Goal: Find specific page/section: Find specific page/section

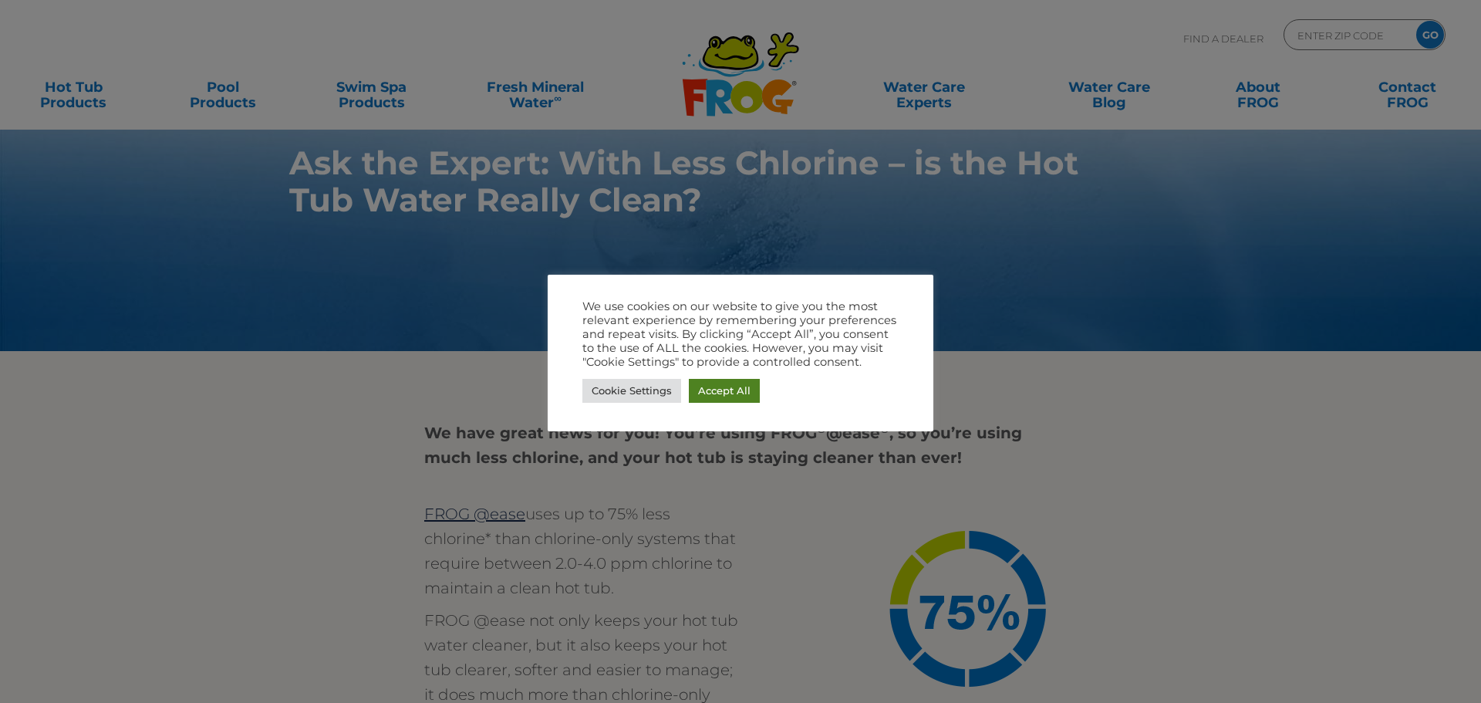
click at [717, 390] on link "Accept All" at bounding box center [724, 391] width 71 height 24
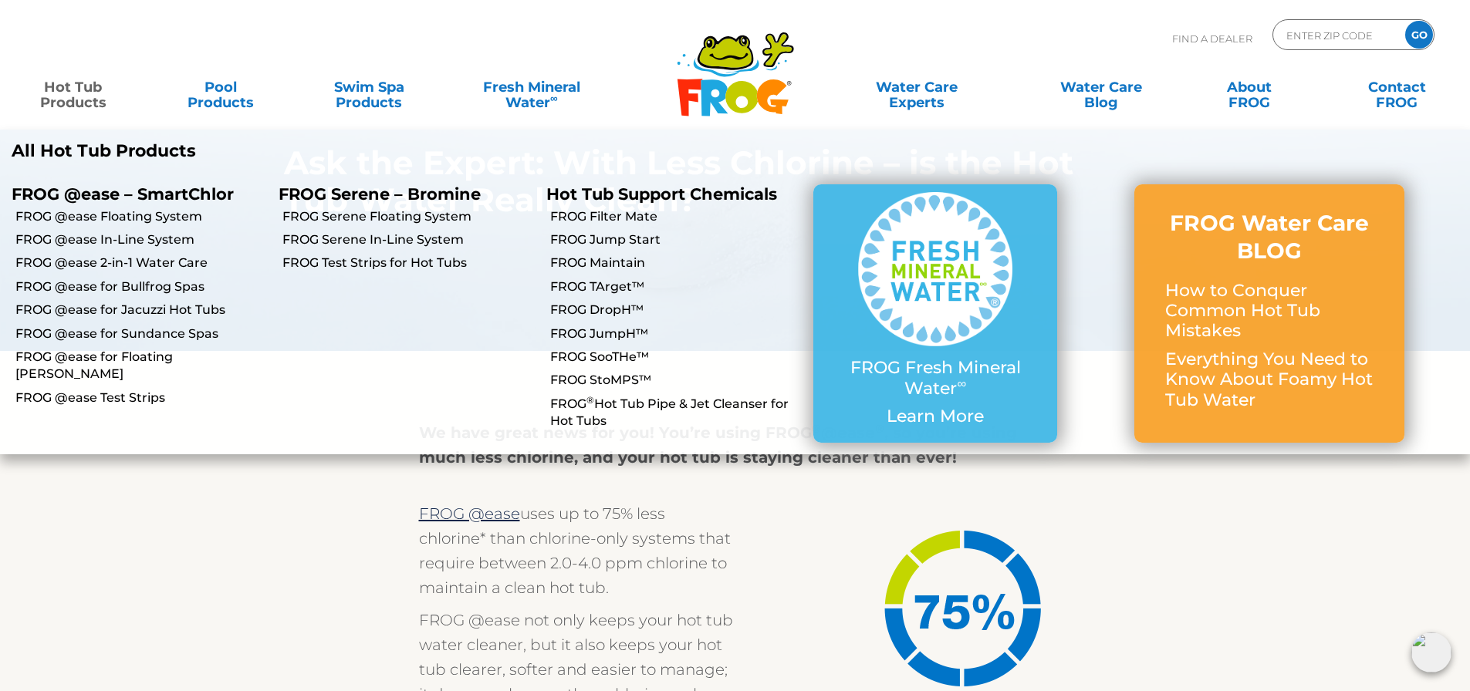
click at [63, 97] on link "Hot Tub Products" at bounding box center [72, 87] width 115 height 31
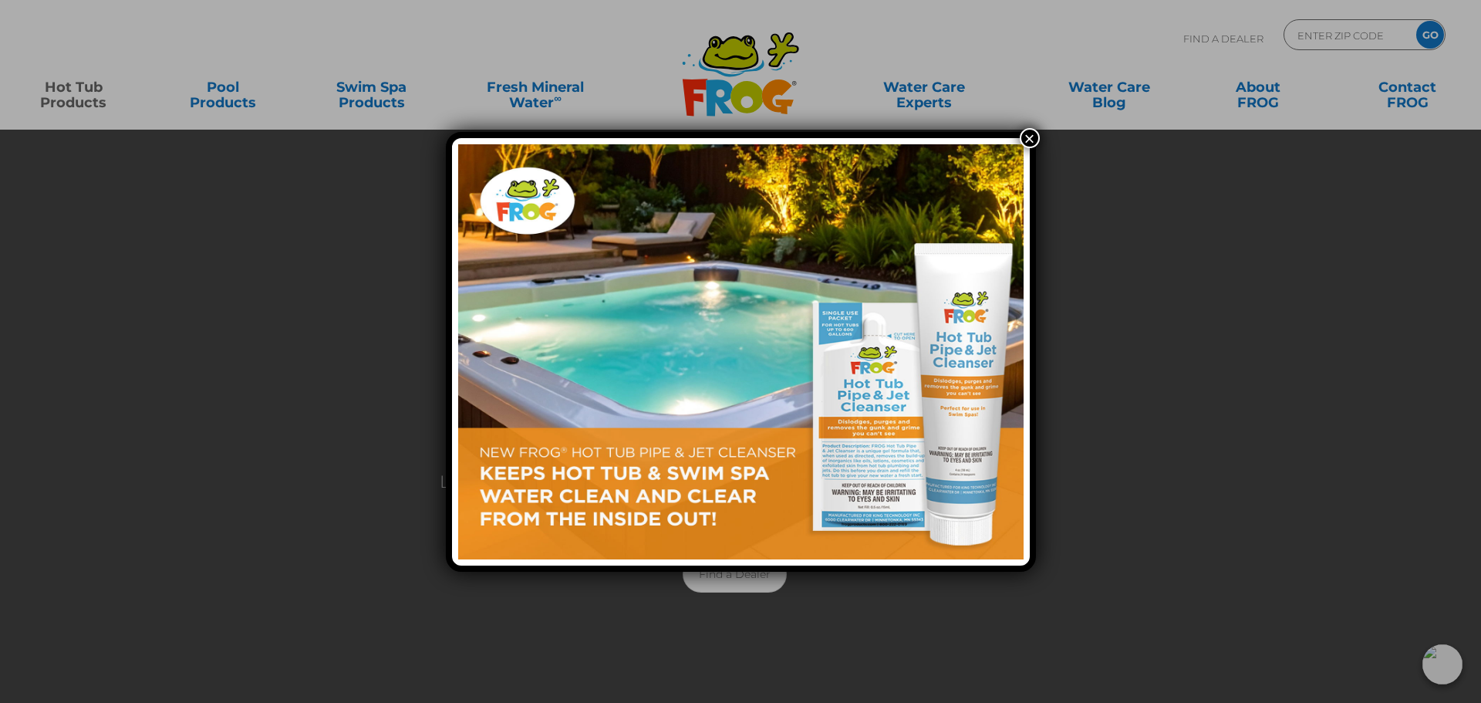
click at [1029, 143] on button "×" at bounding box center [1030, 138] width 20 height 20
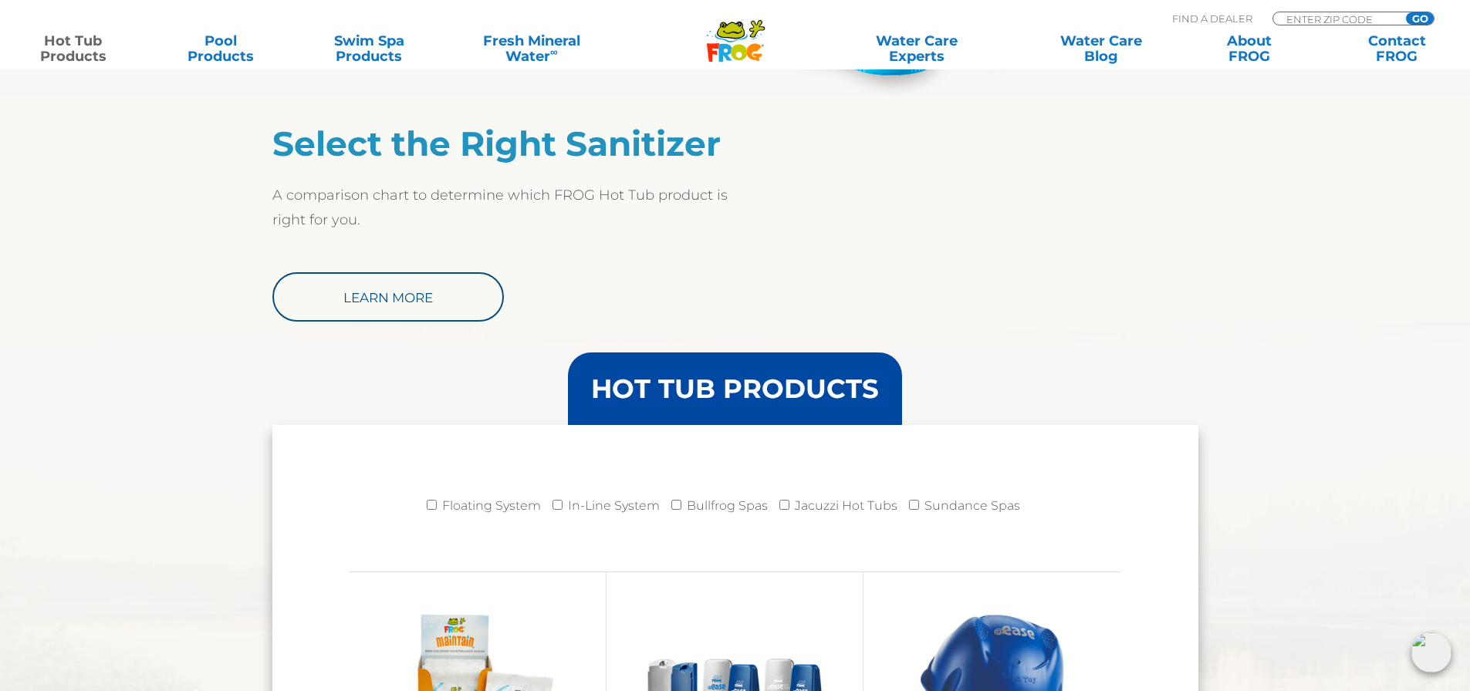
scroll to position [1157, 0]
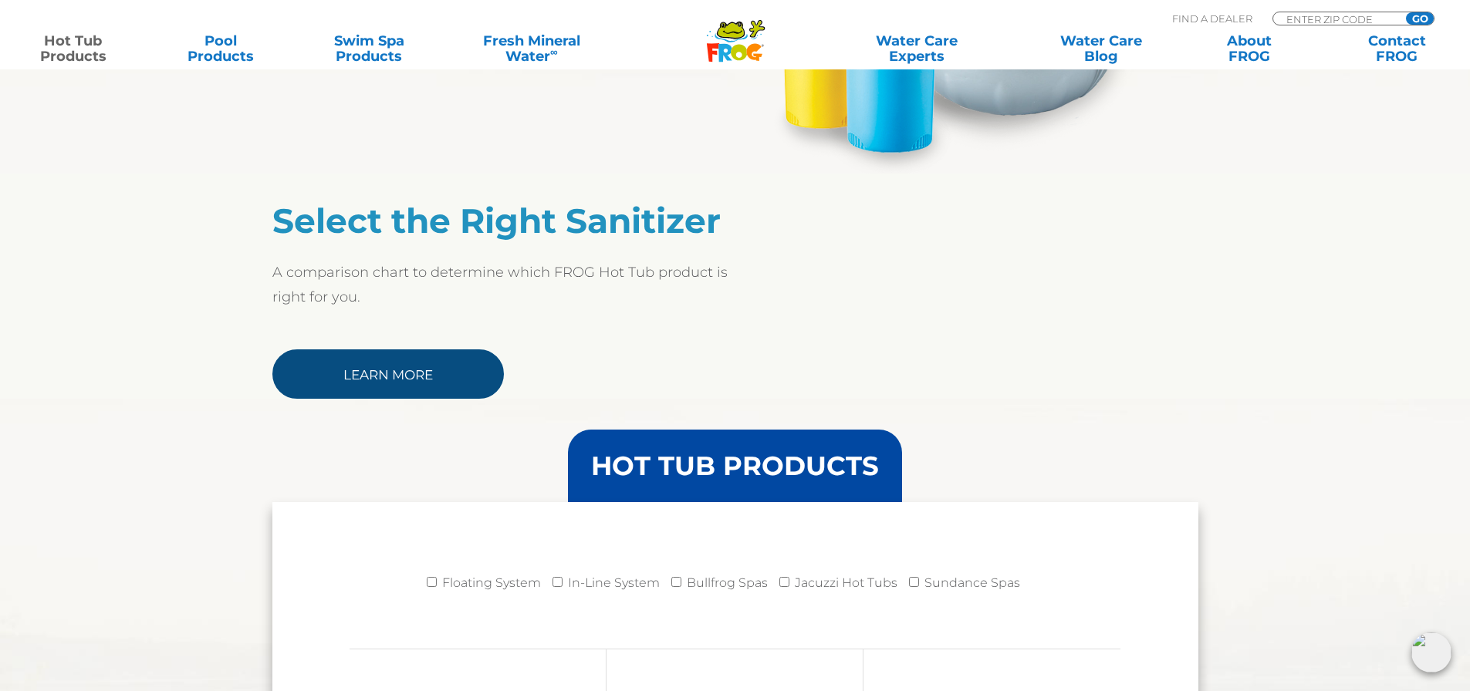
click at [405, 367] on link "Learn More" at bounding box center [387, 373] width 231 height 49
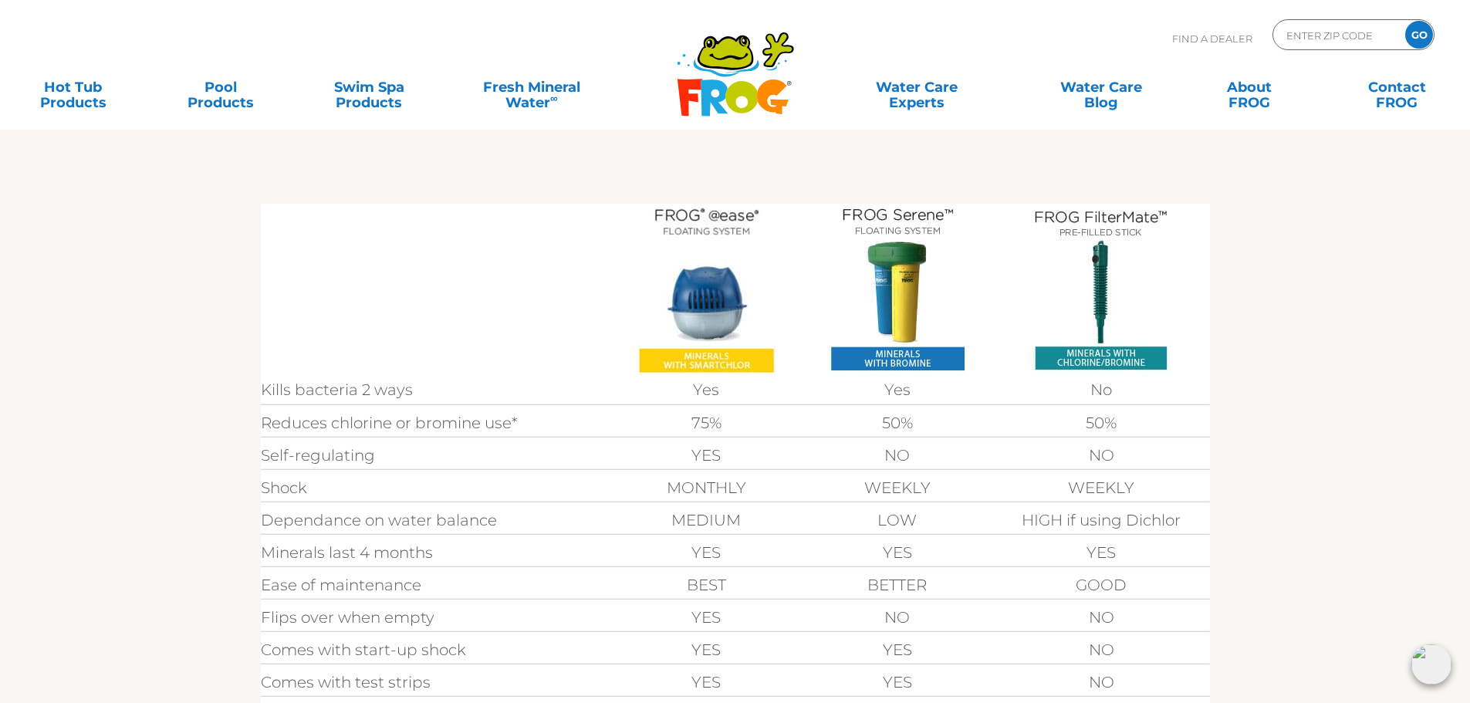
scroll to position [77, 0]
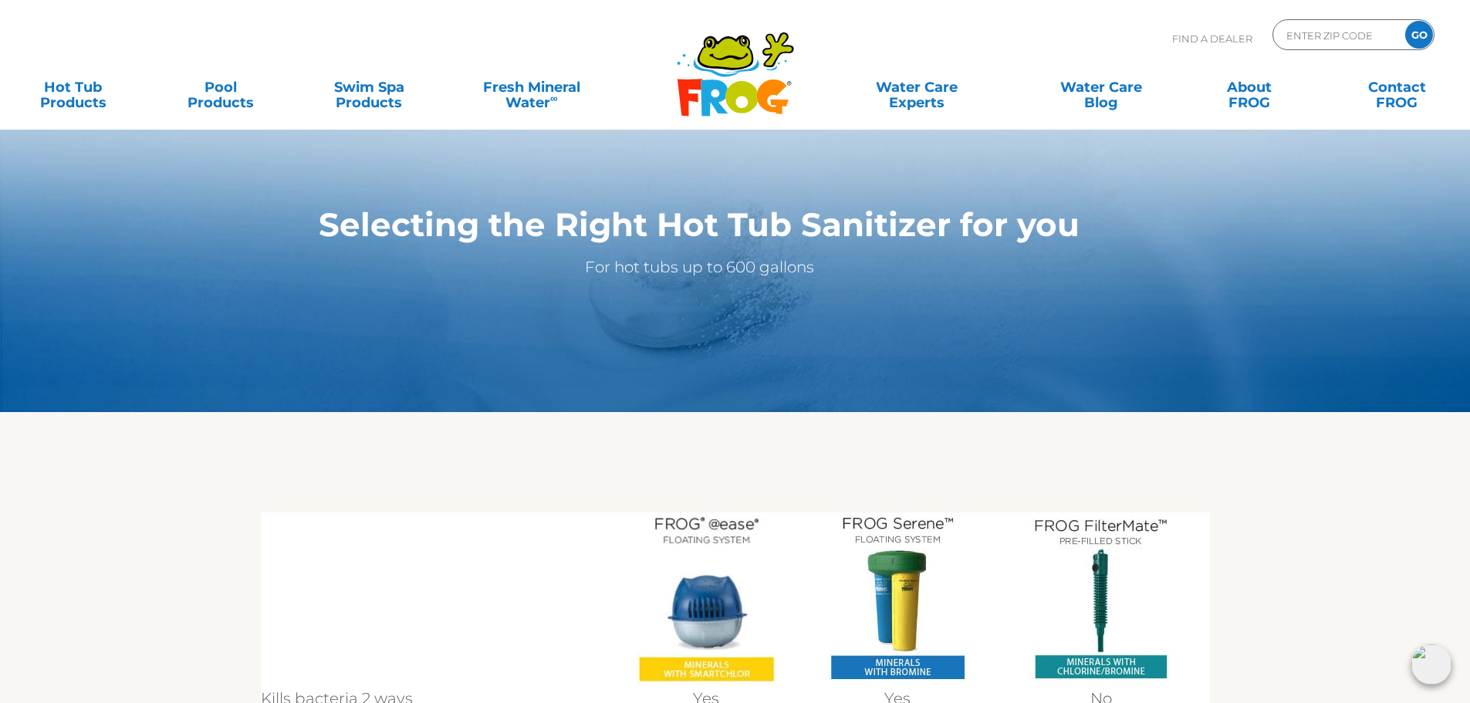
click at [719, 628] on img at bounding box center [706, 598] width 140 height 173
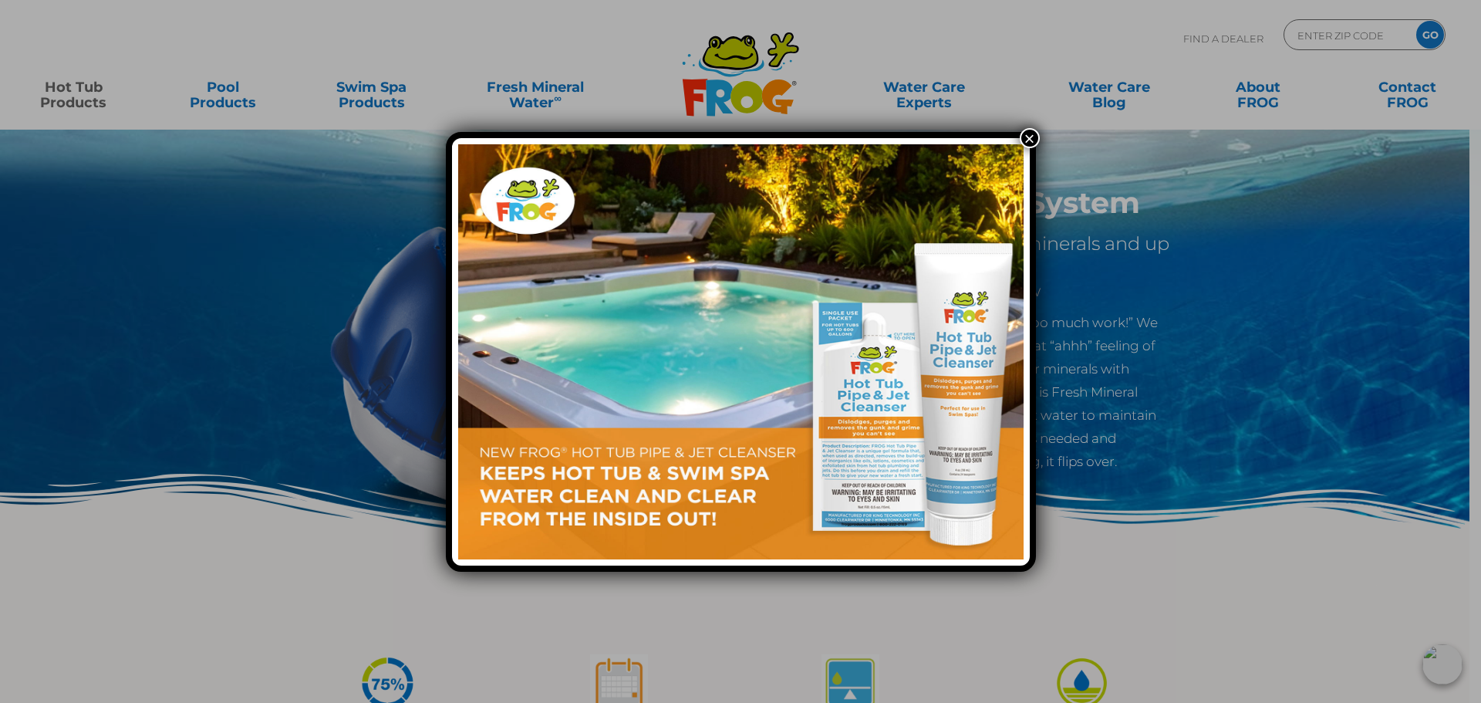
click at [1024, 139] on button "×" at bounding box center [1030, 138] width 20 height 20
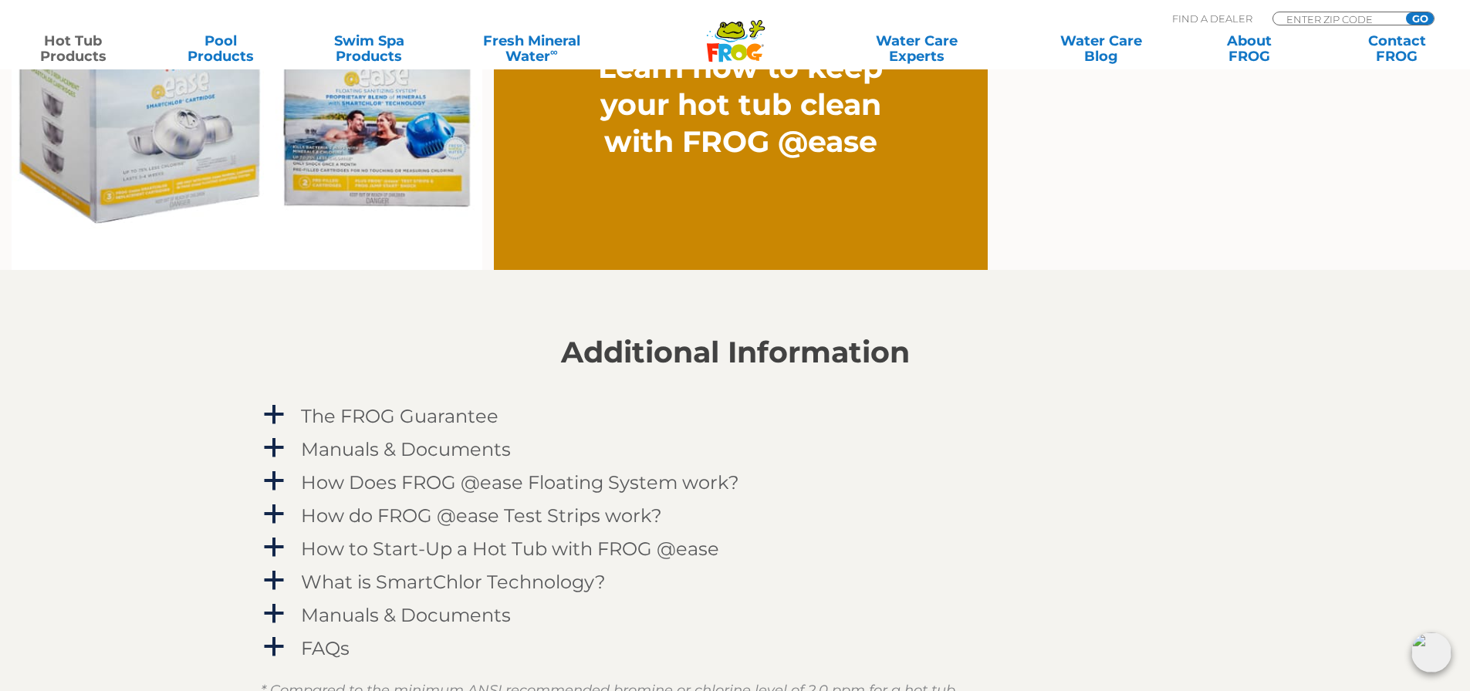
scroll to position [1466, 0]
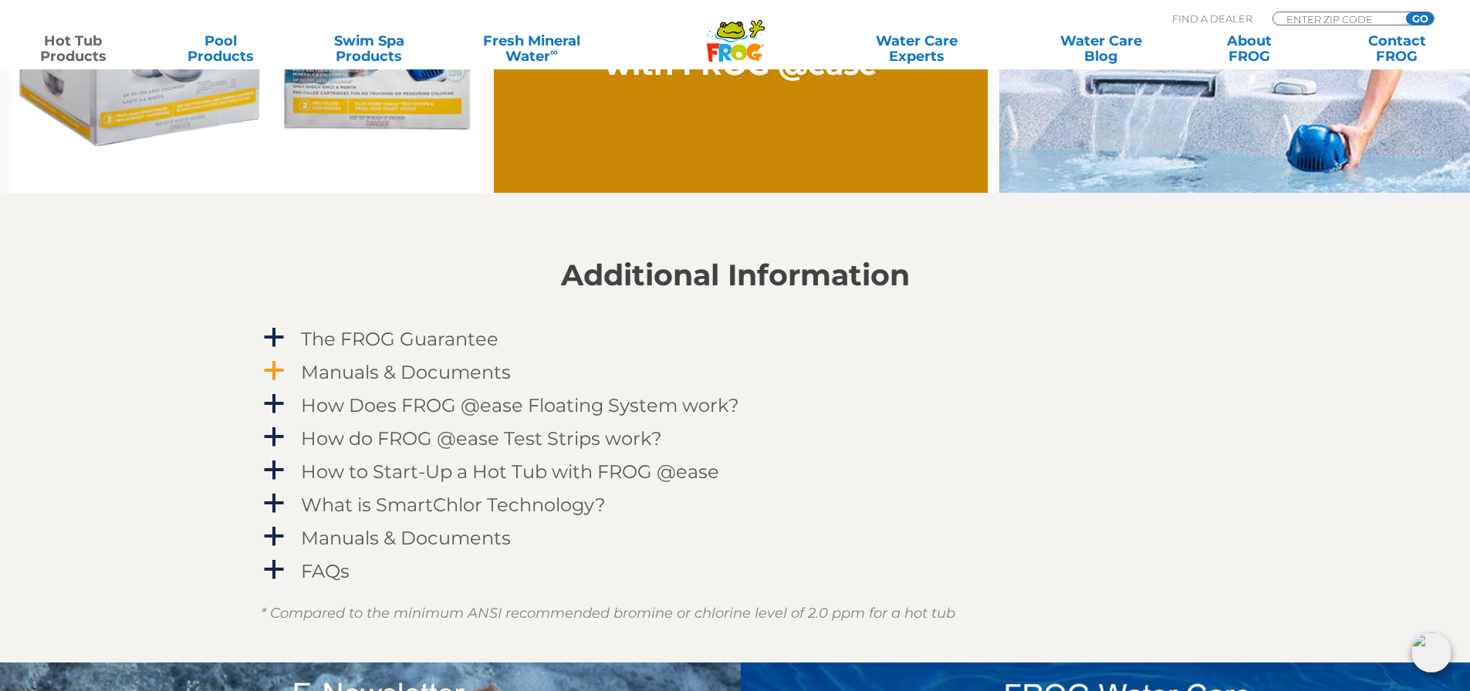
click at [267, 373] on span "a" at bounding box center [273, 370] width 23 height 23
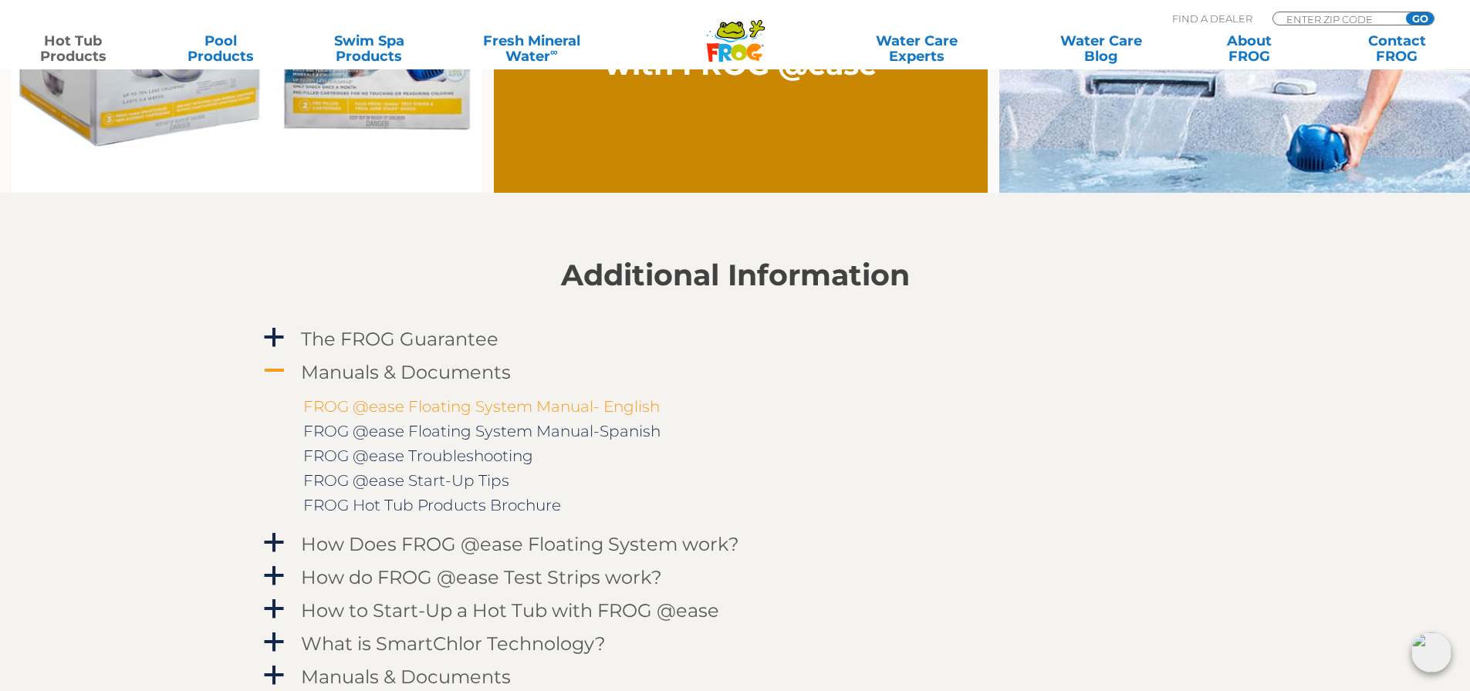
click at [426, 408] on link "FROG @ease Floating System Manual- English" at bounding box center [481, 406] width 356 height 19
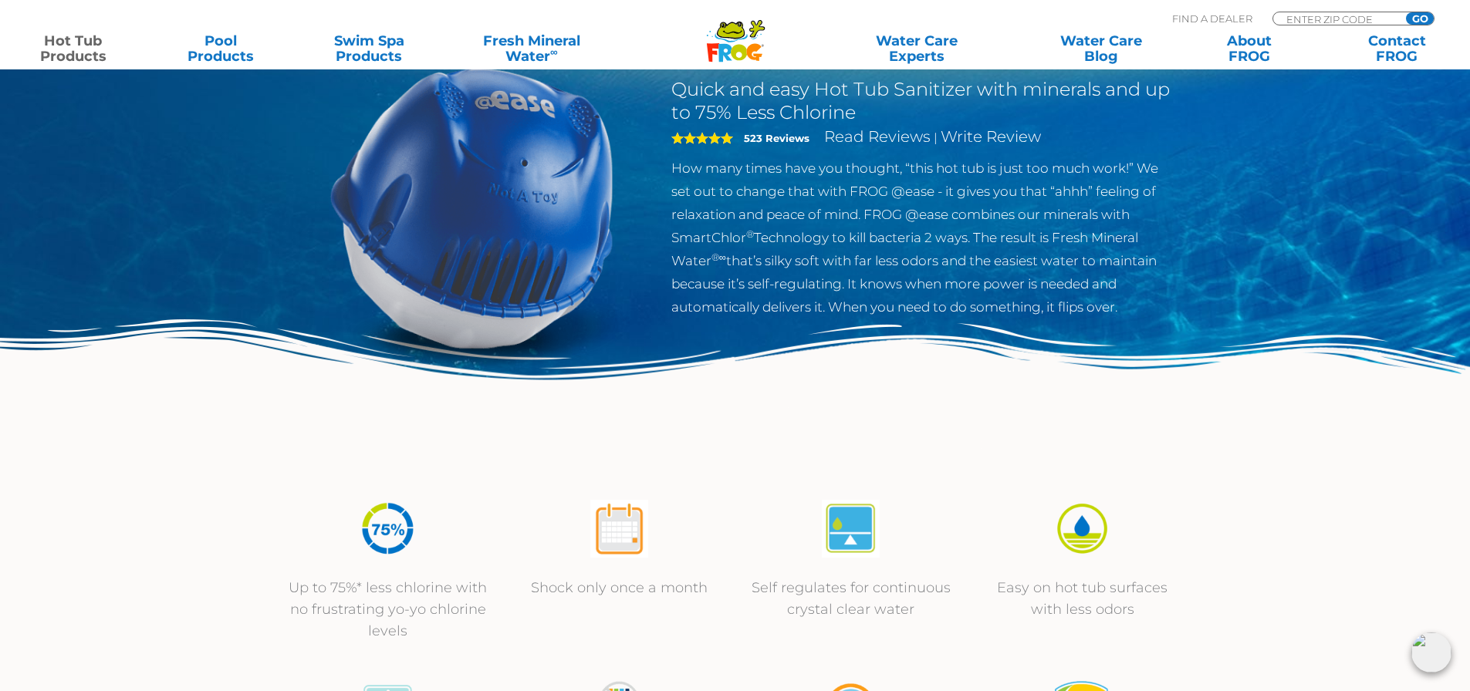
scroll to position [0, 0]
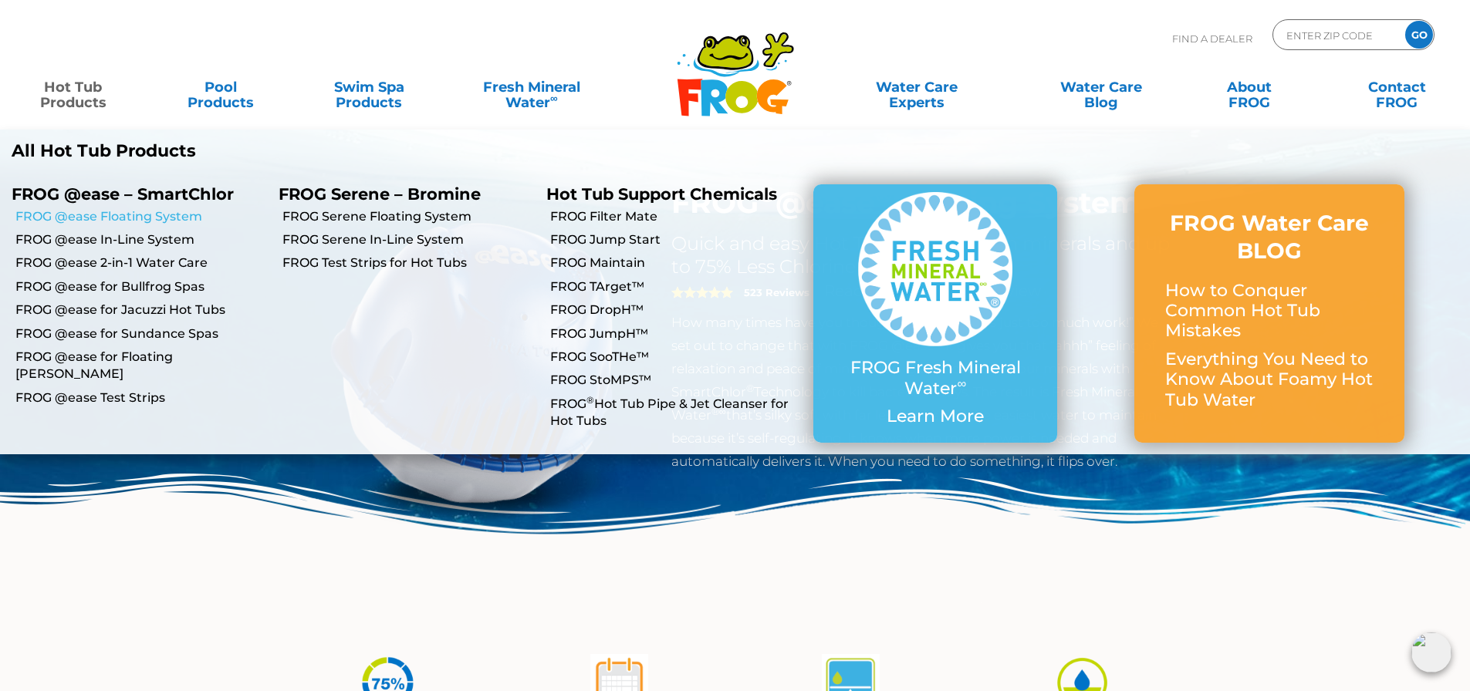
click at [89, 216] on link "FROG @ease Floating System" at bounding box center [140, 216] width 251 height 17
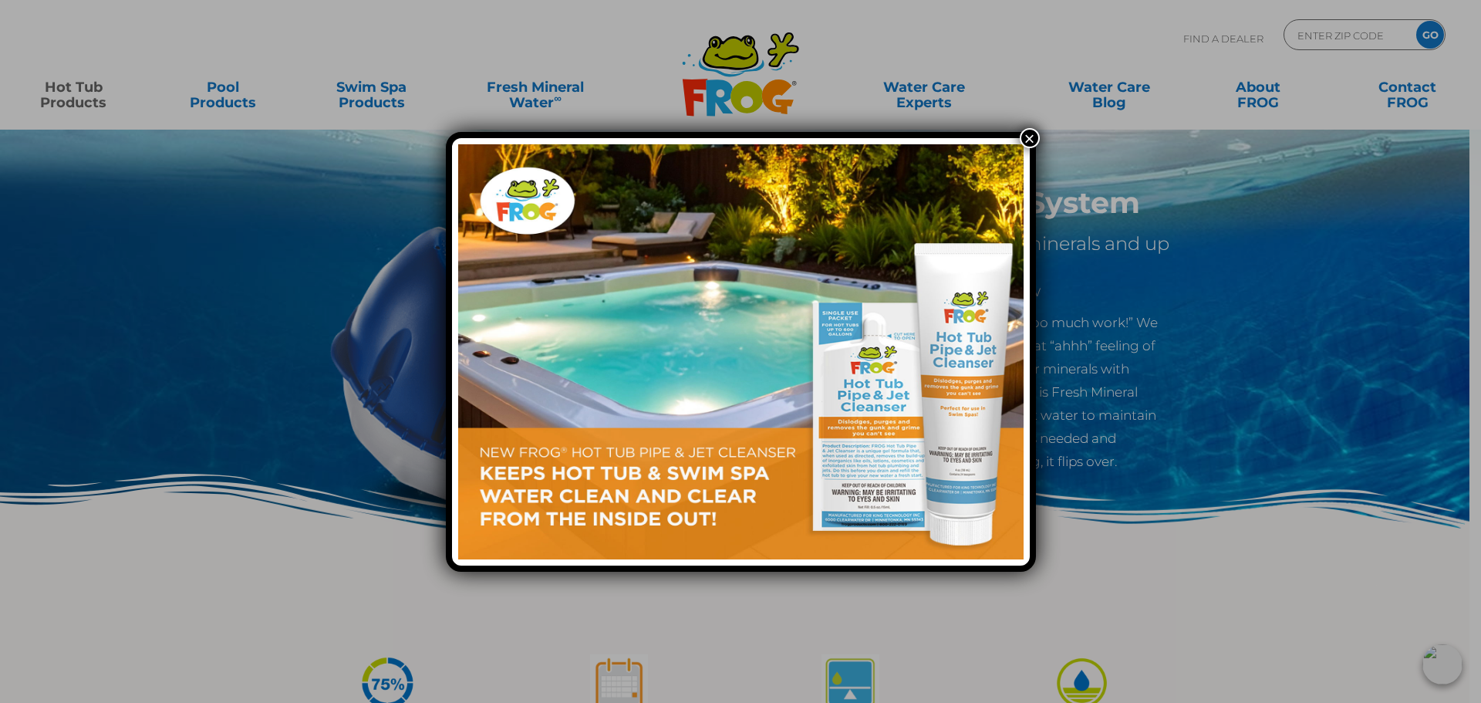
click at [1029, 140] on button "×" at bounding box center [1030, 138] width 20 height 20
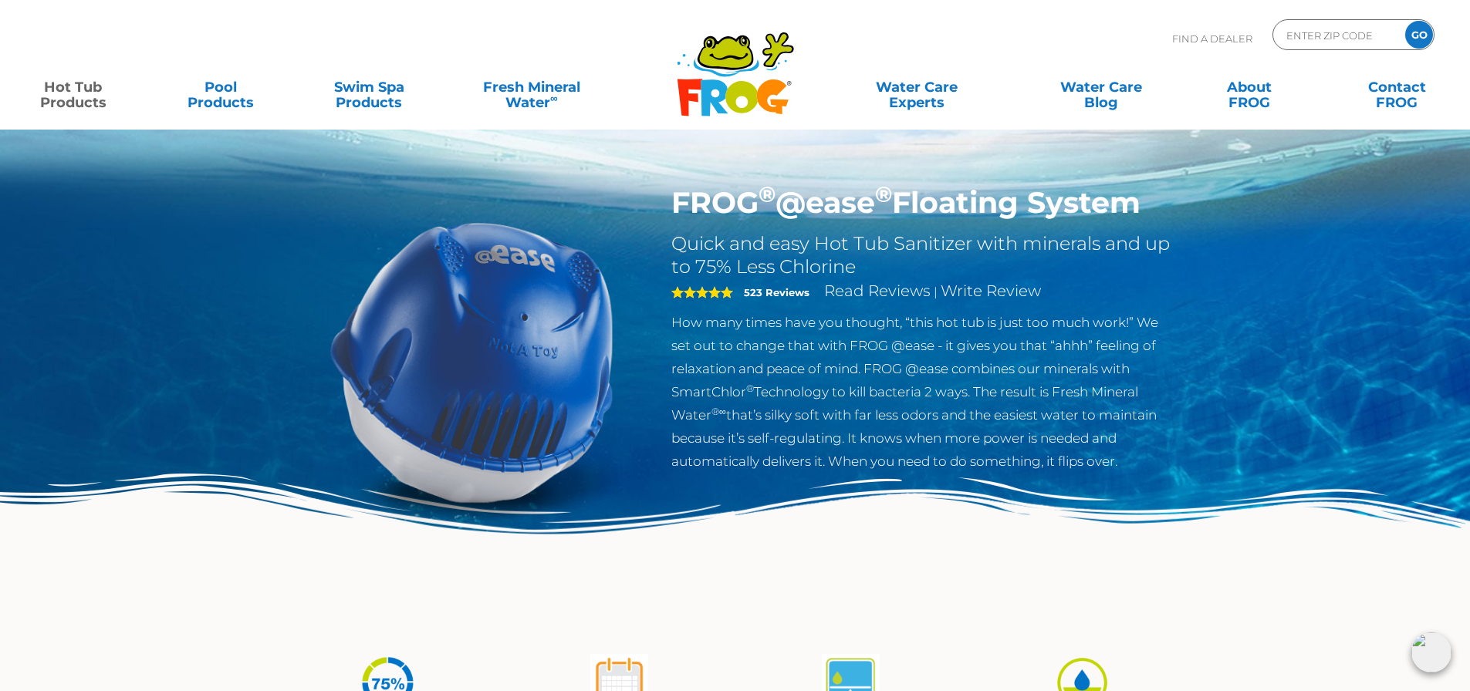
click at [697, 289] on span "5" at bounding box center [702, 292] width 62 height 12
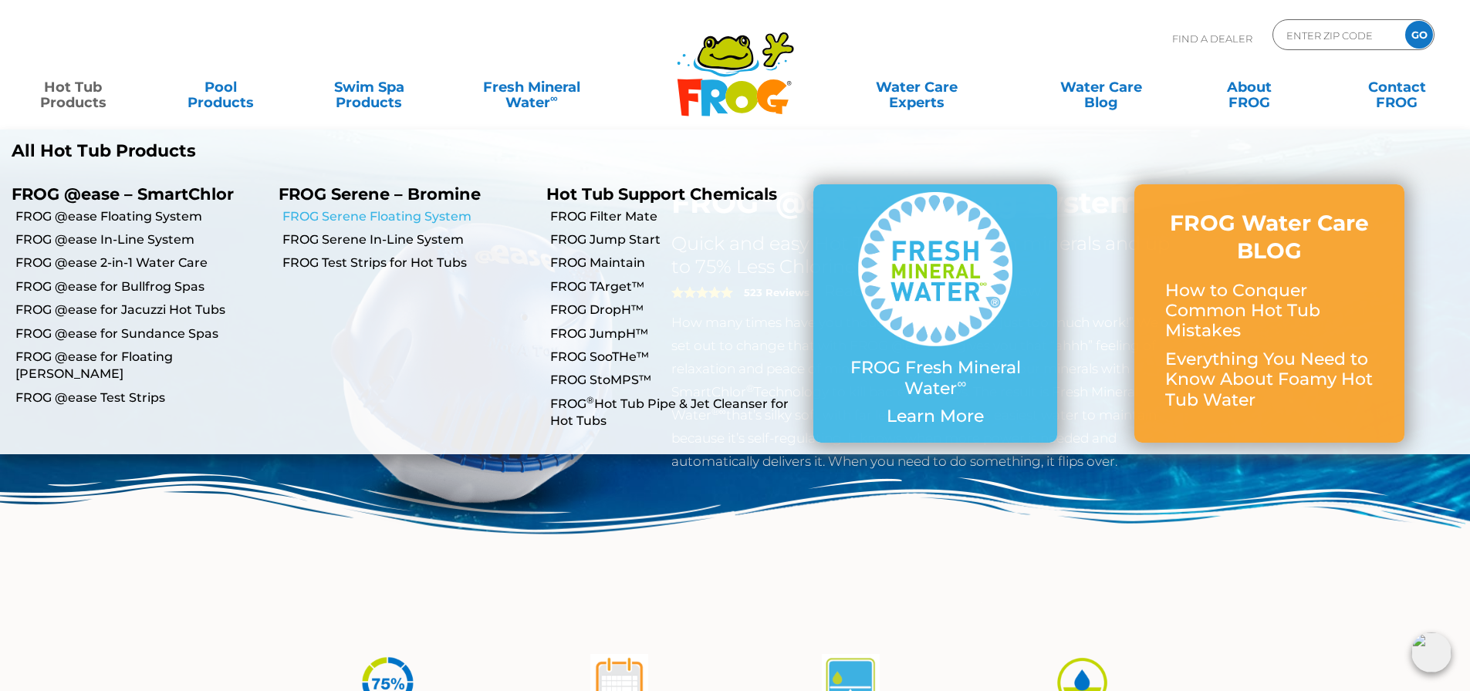
click at [433, 218] on link "FROG Serene Floating System" at bounding box center [407, 216] width 251 height 17
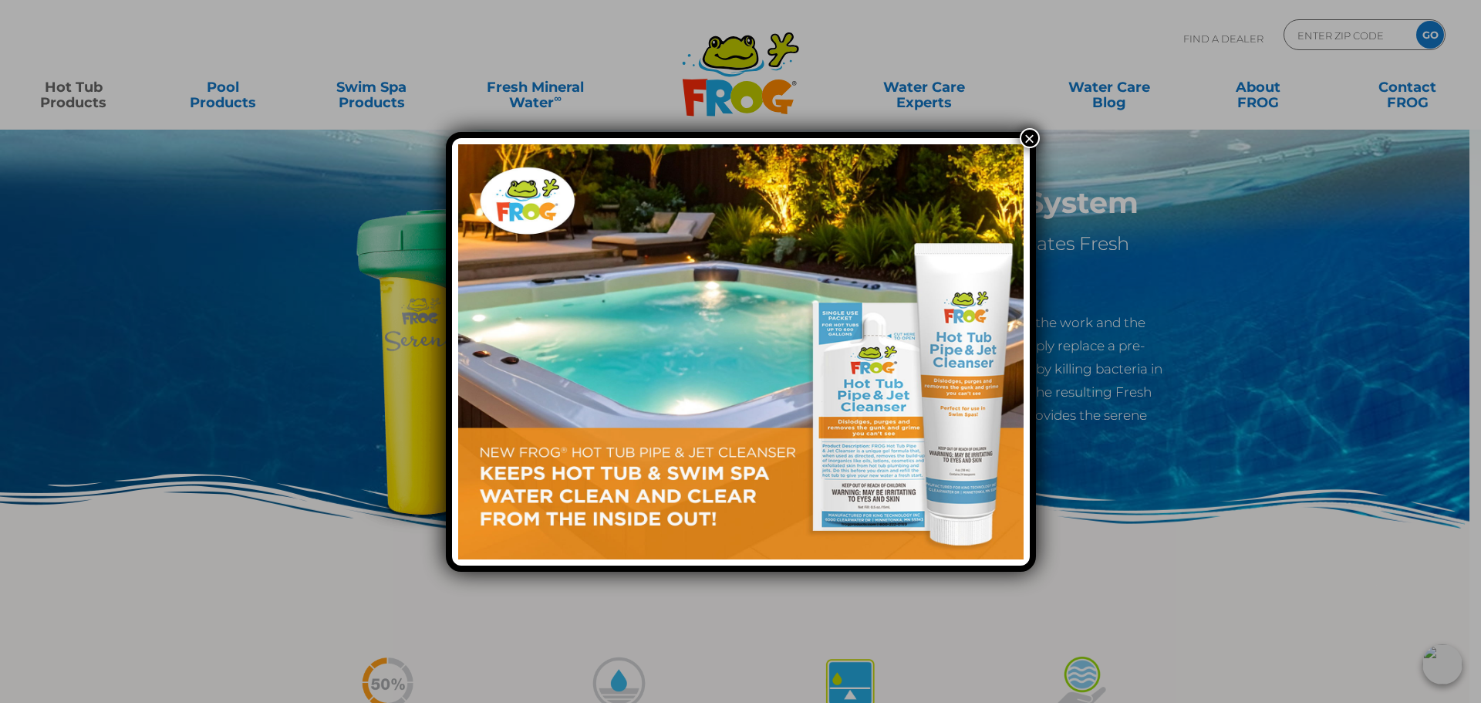
click at [1028, 138] on button "×" at bounding box center [1030, 138] width 20 height 20
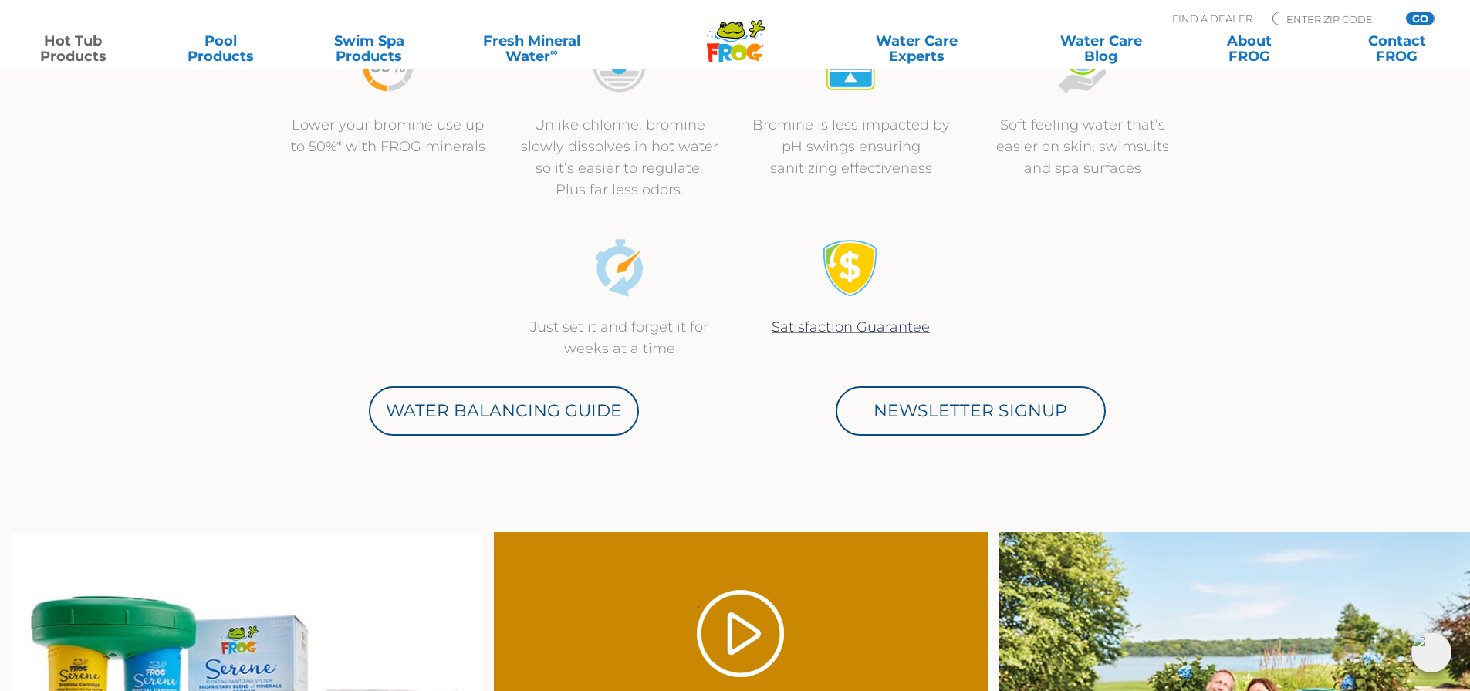
scroll to position [694, 0]
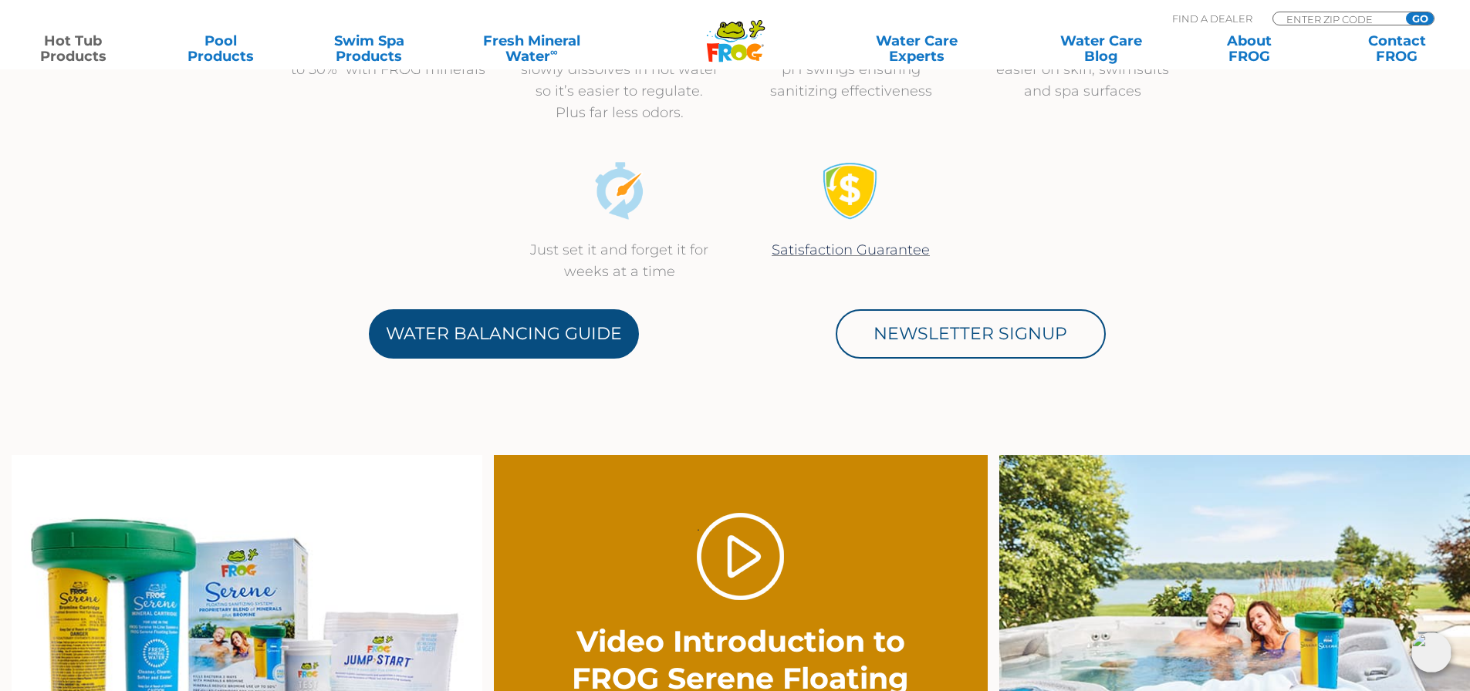
click at [572, 314] on link "Water Balancing Guide" at bounding box center [504, 333] width 270 height 49
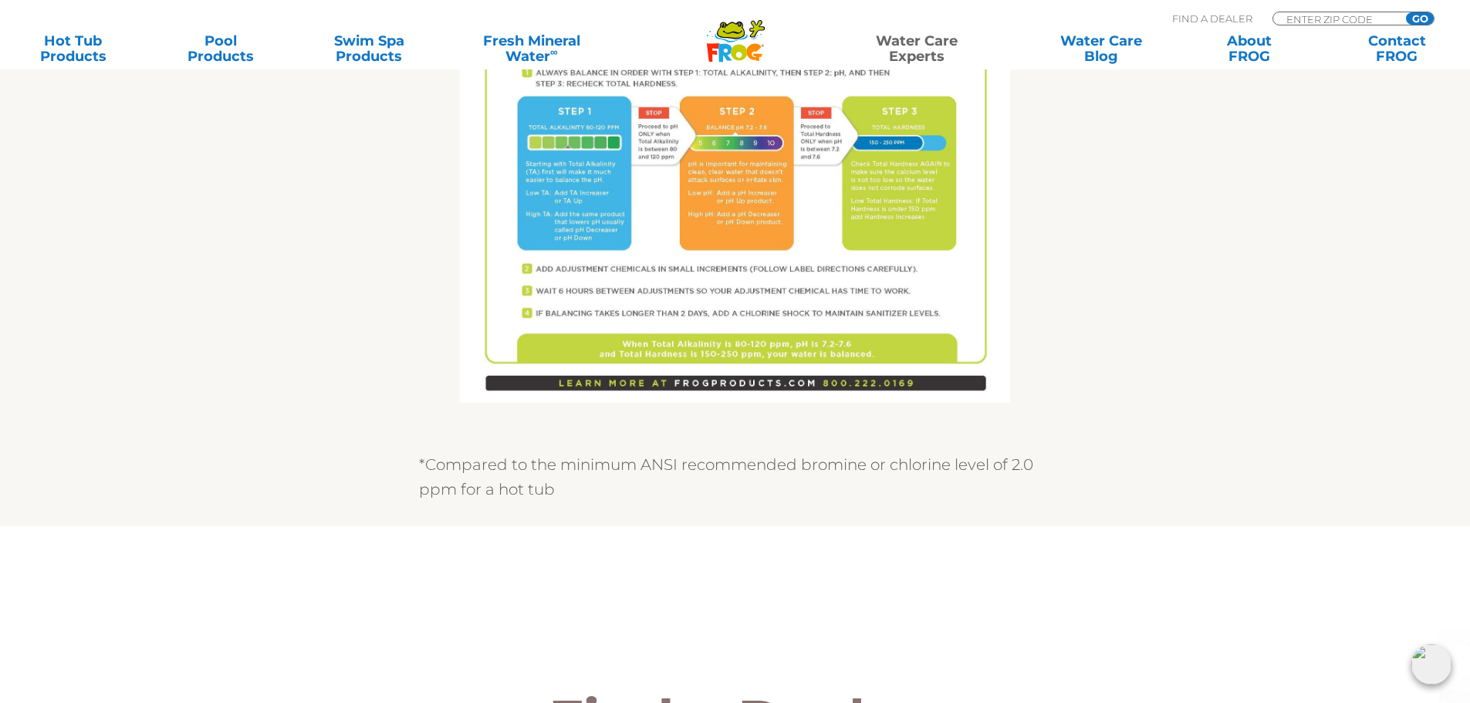
scroll to position [1080, 0]
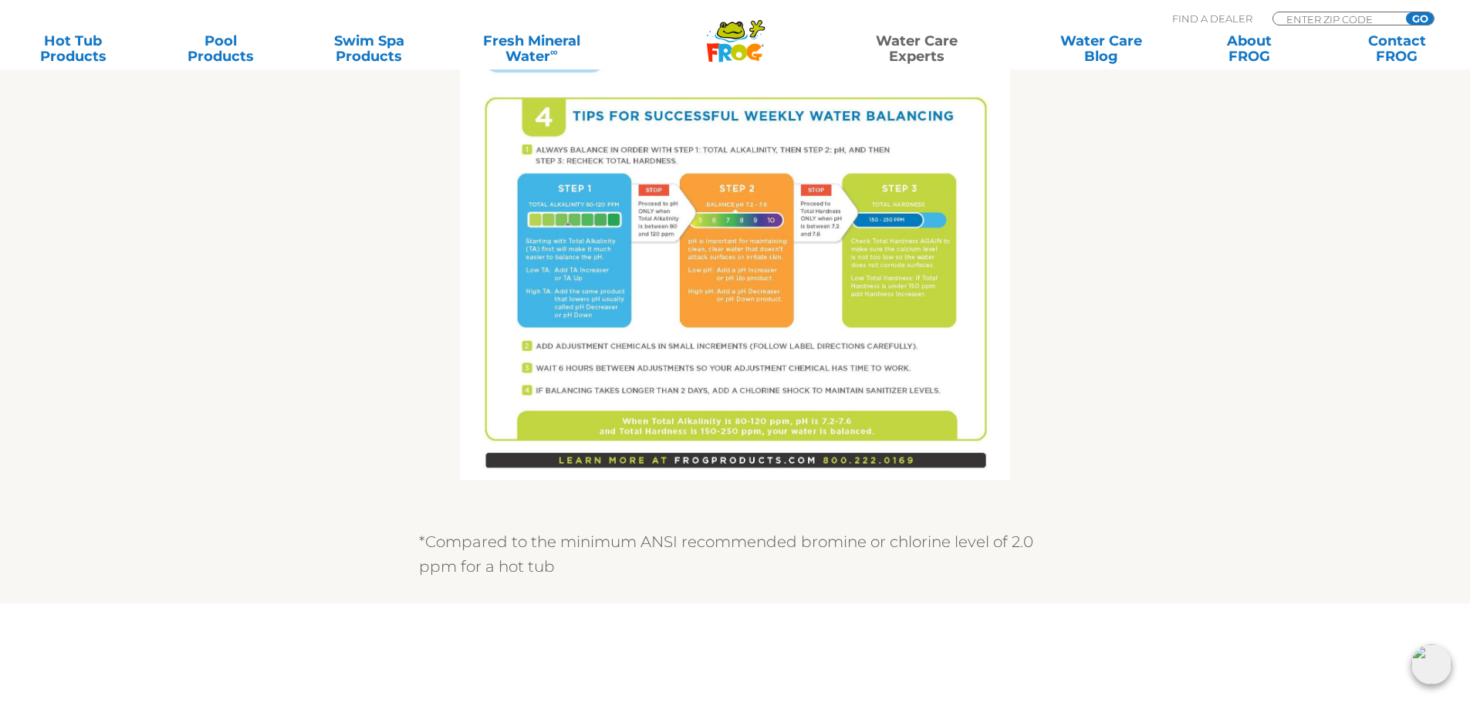
click at [576, 268] on img at bounding box center [735, 124] width 550 height 712
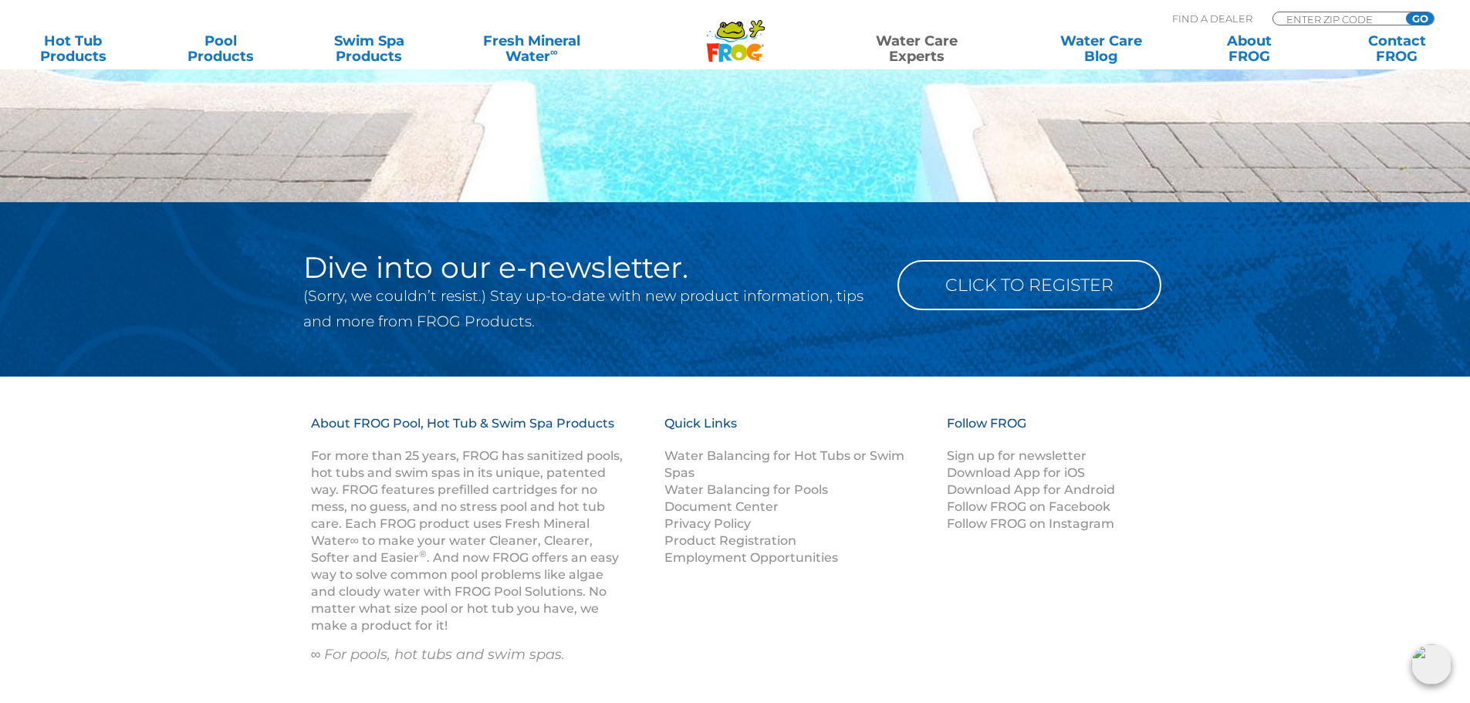
scroll to position [2206, 0]
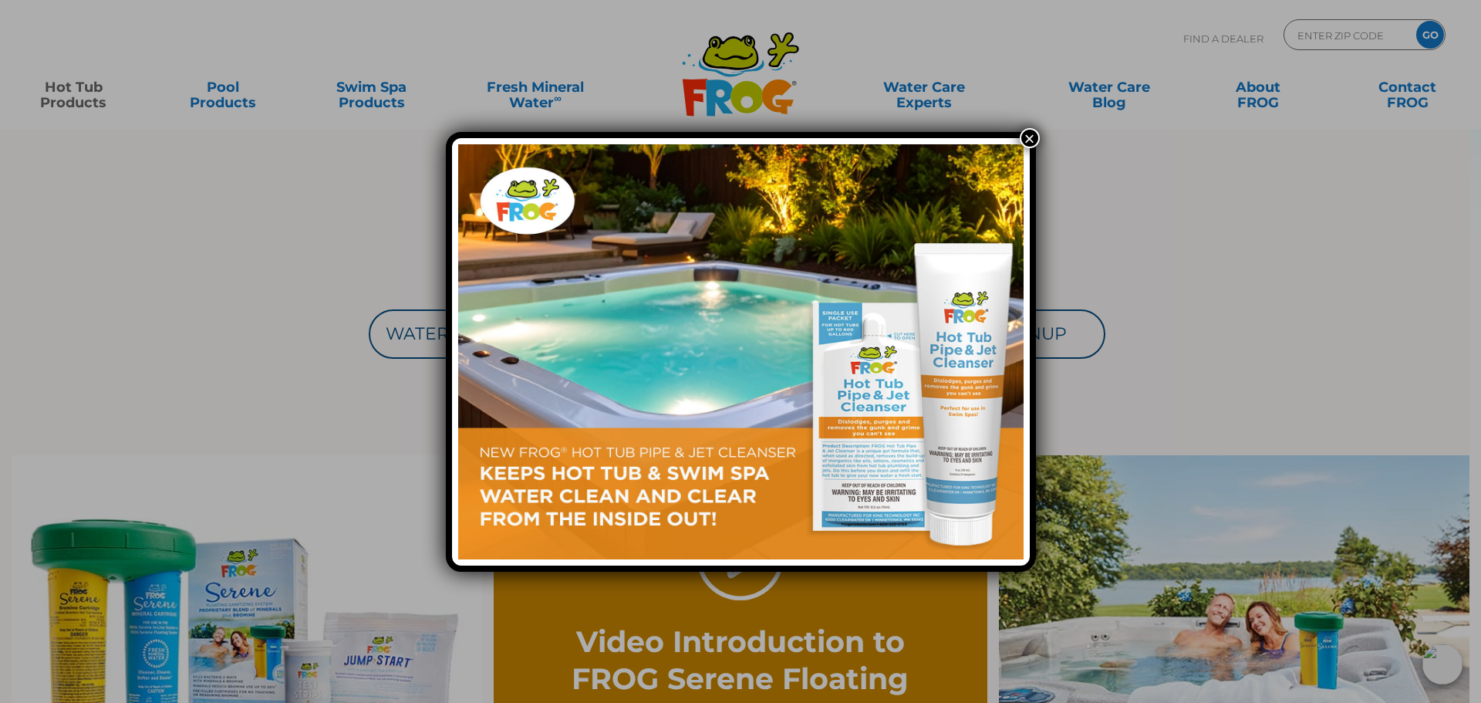
click at [1034, 140] on button "×" at bounding box center [1030, 138] width 20 height 20
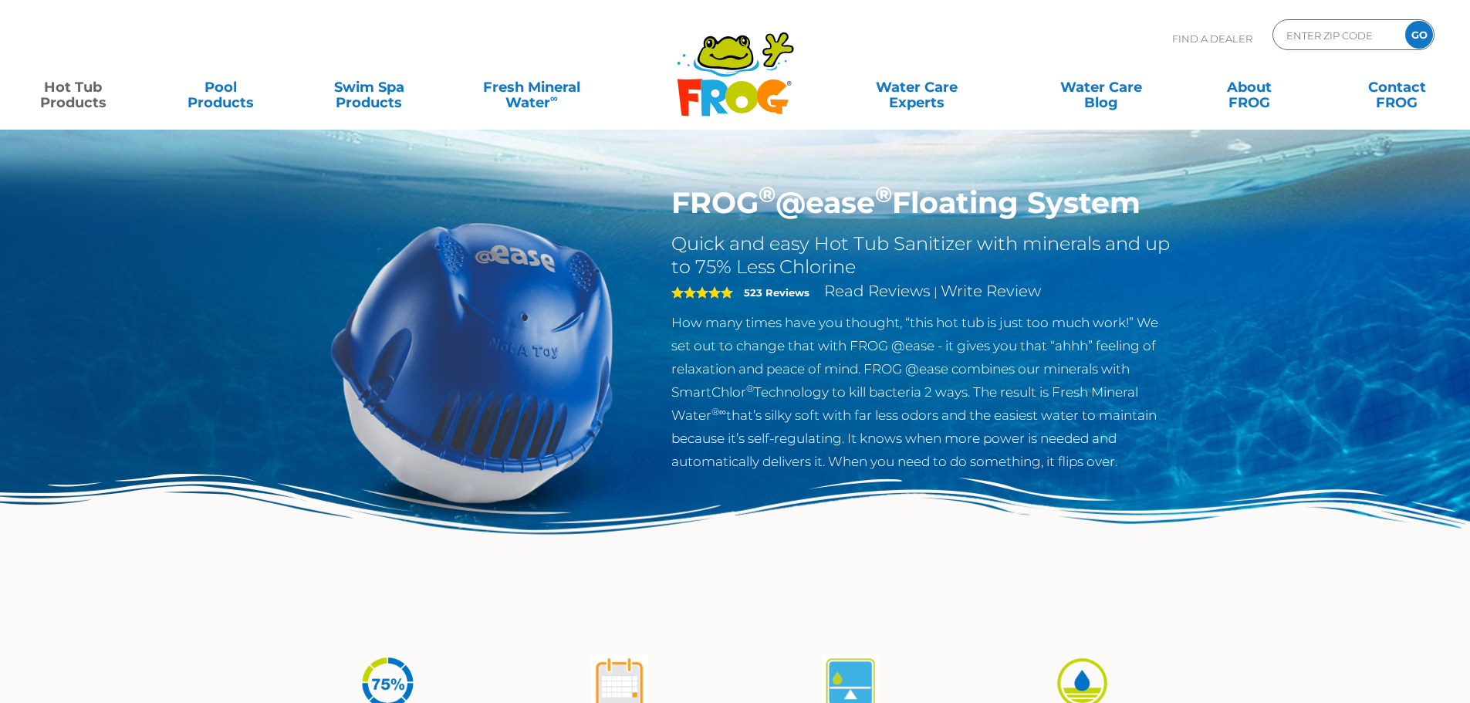
drag, startPoint x: 0, startPoint y: 0, endPoint x: 558, endPoint y: 130, distance: 572.8
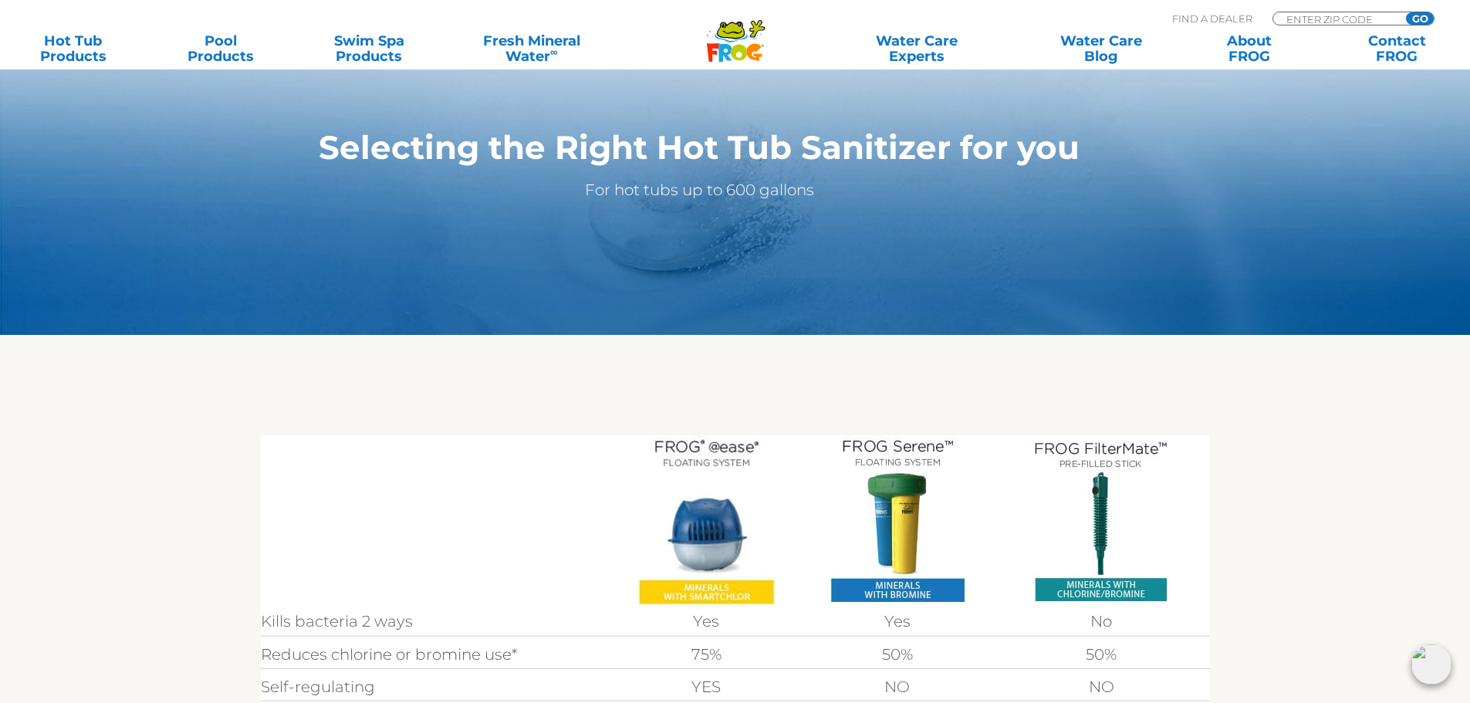
scroll to position [77, 0]
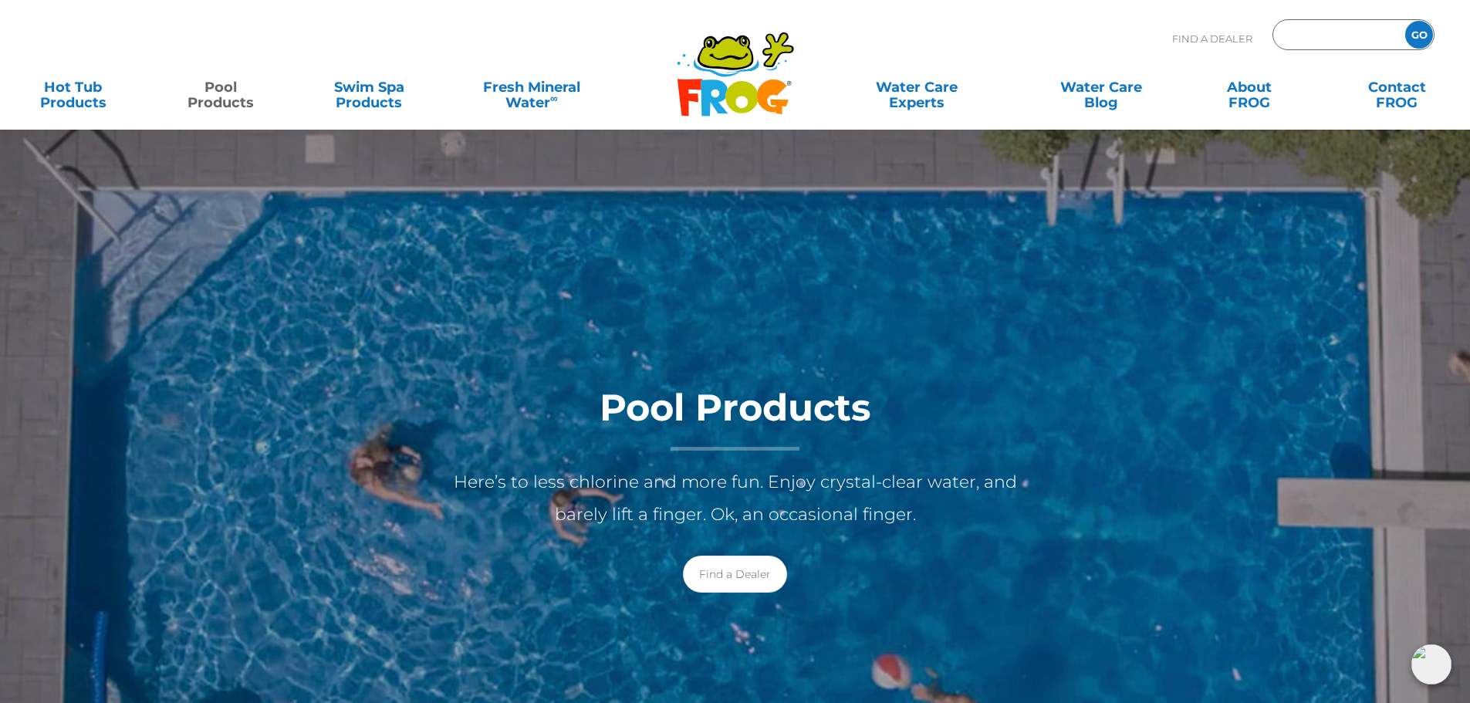
click at [1325, 32] on input "Zip Code Form" at bounding box center [1336, 35] width 104 height 22
type input "56101"
click at [1405, 21] on input "GO" at bounding box center [1419, 35] width 28 height 28
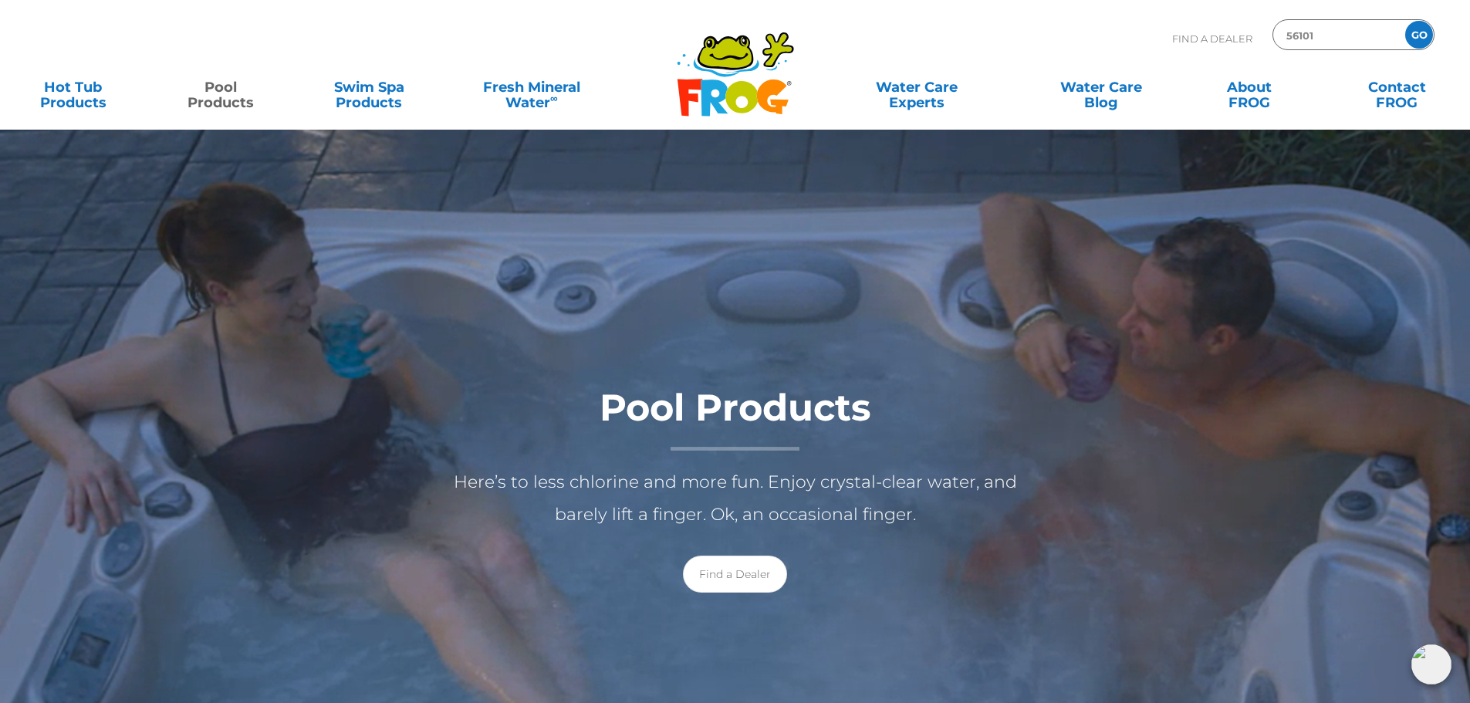
click at [1421, 39] on input "GO" at bounding box center [1419, 35] width 28 height 28
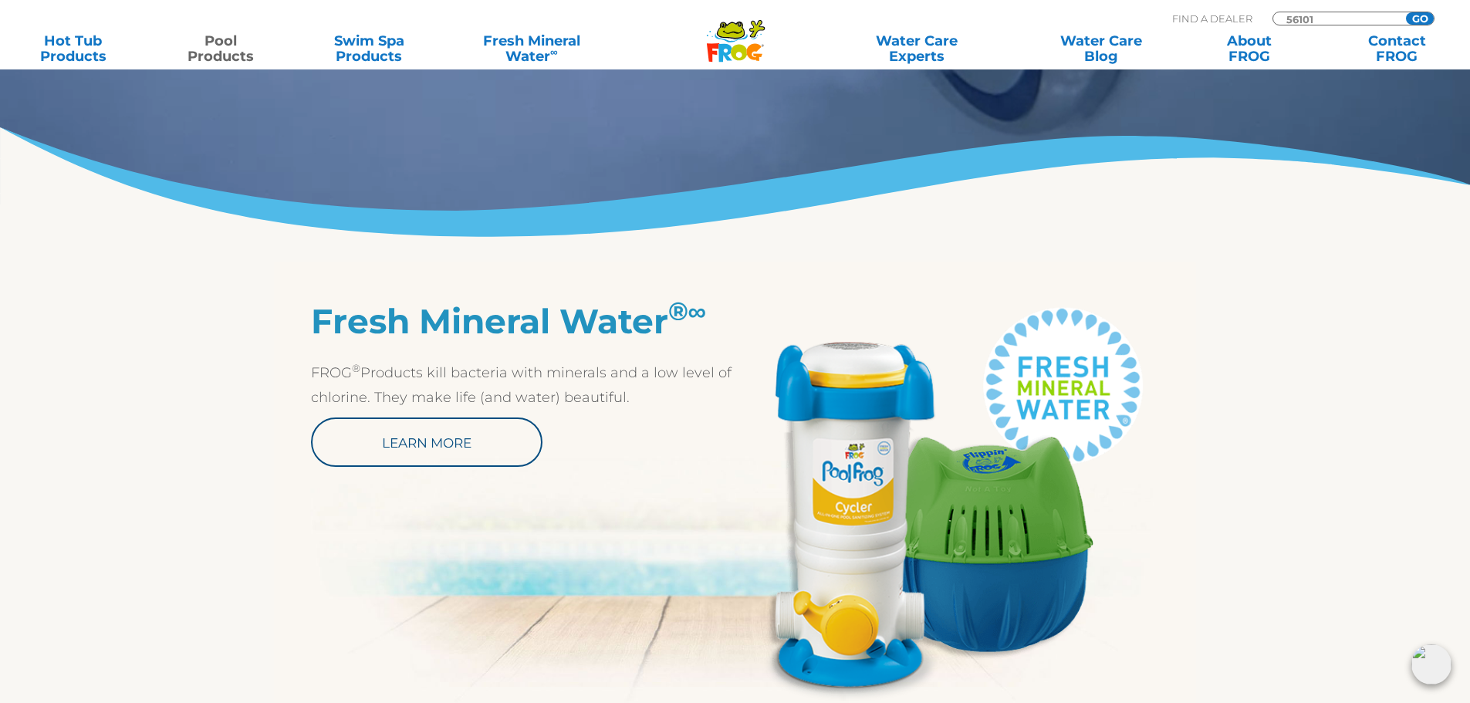
scroll to position [694, 0]
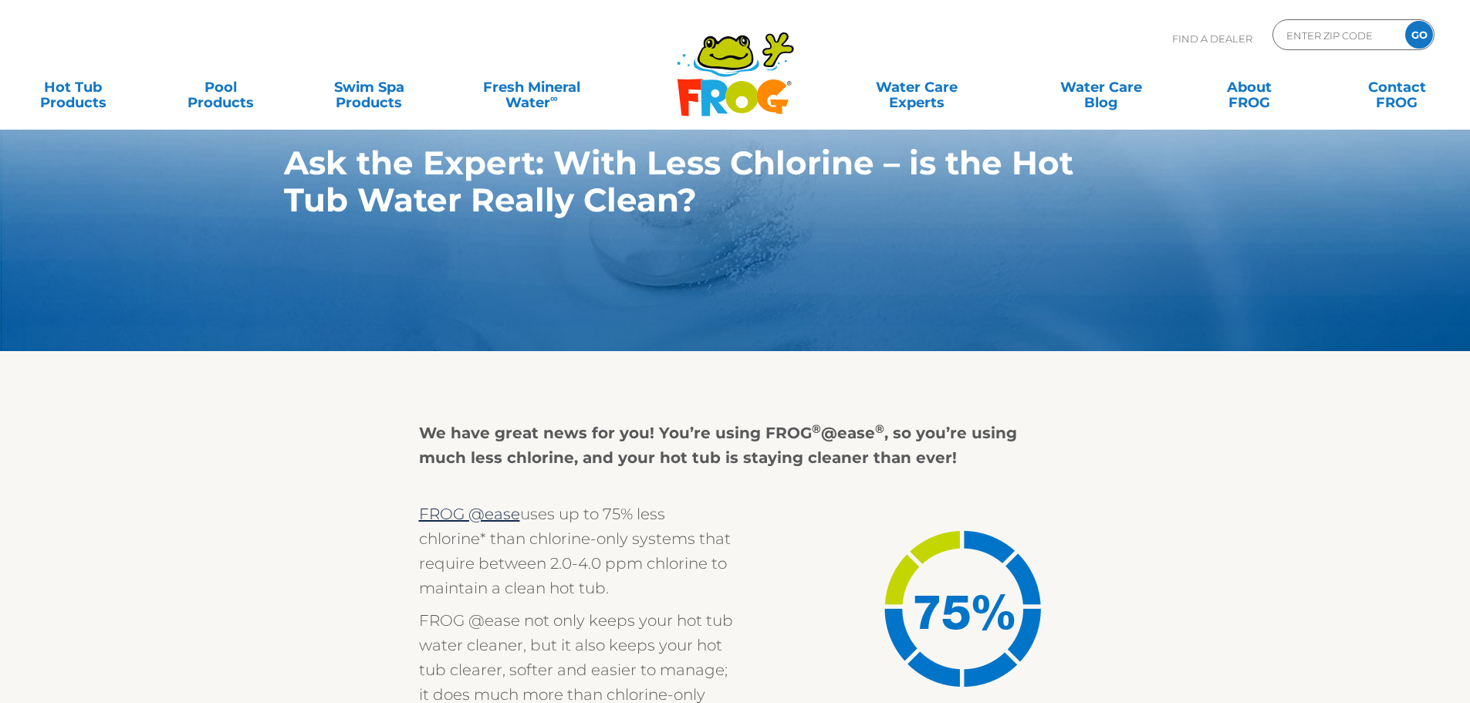
drag, startPoint x: 0, startPoint y: 0, endPoint x: 653, endPoint y: 206, distance: 685.1
